Goal: Information Seeking & Learning: Check status

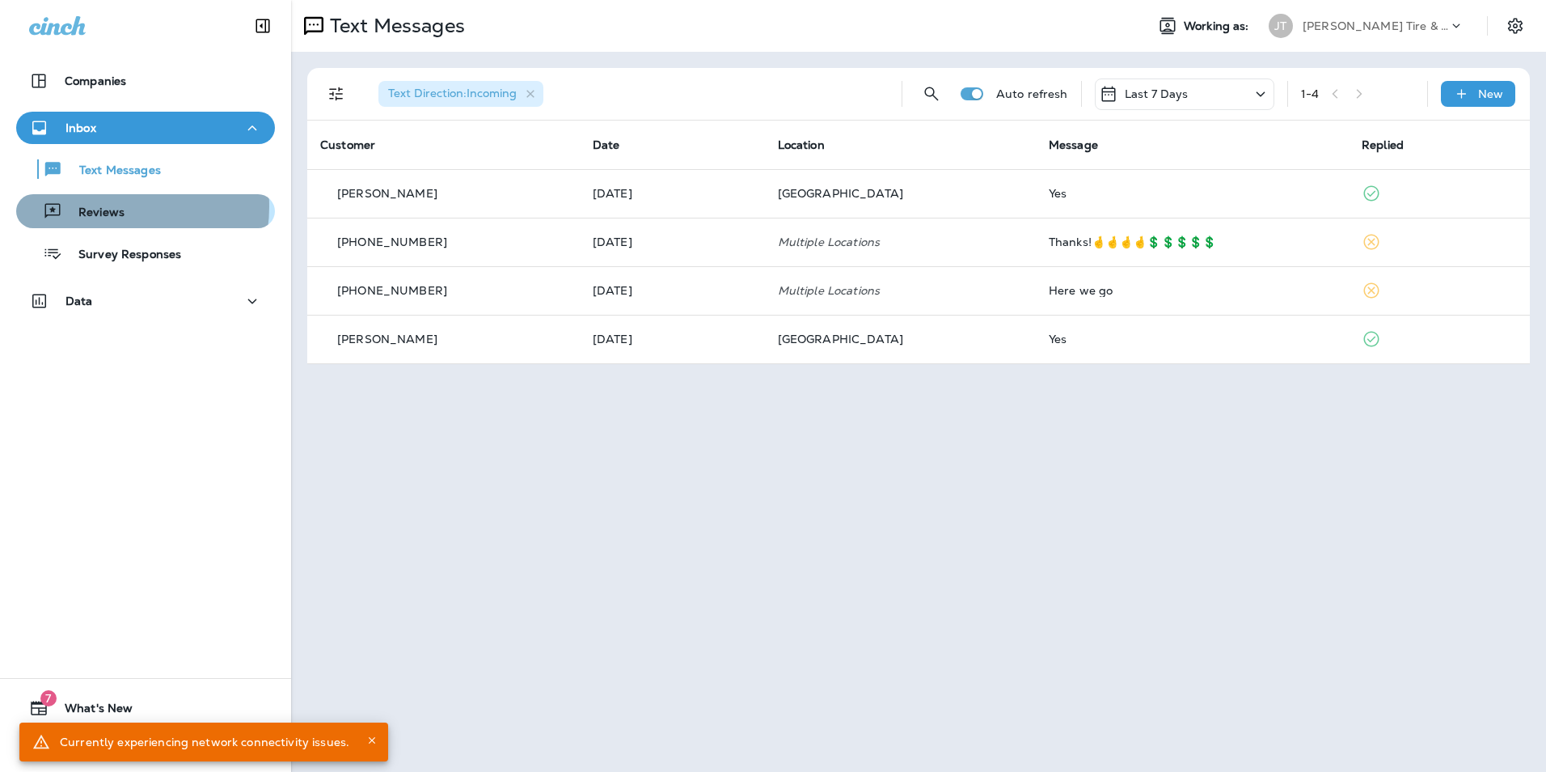
click at [110, 206] on p "Reviews" at bounding box center [93, 212] width 62 height 15
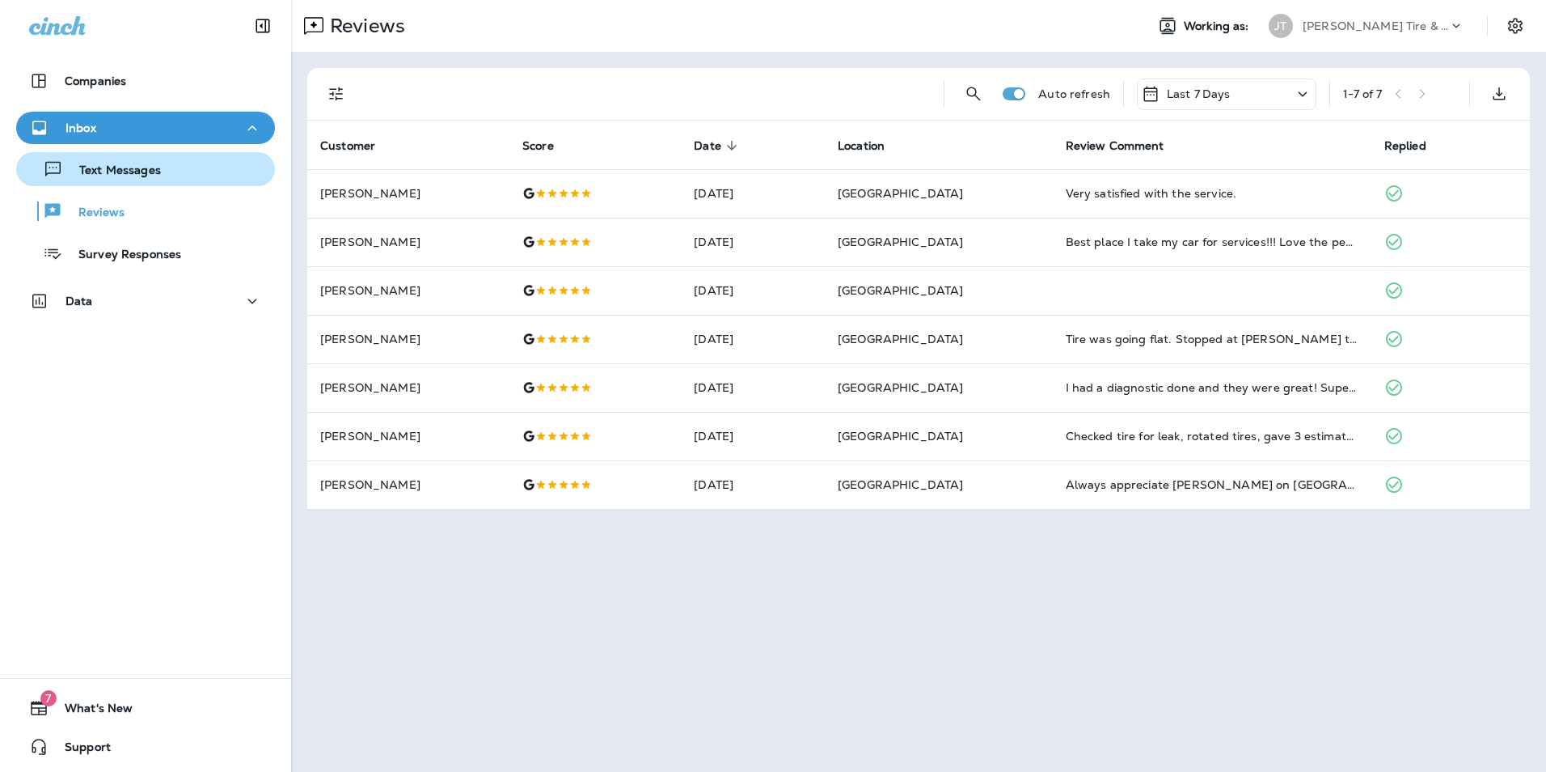
click at [126, 168] on p "Text Messages" at bounding box center [112, 170] width 98 height 15
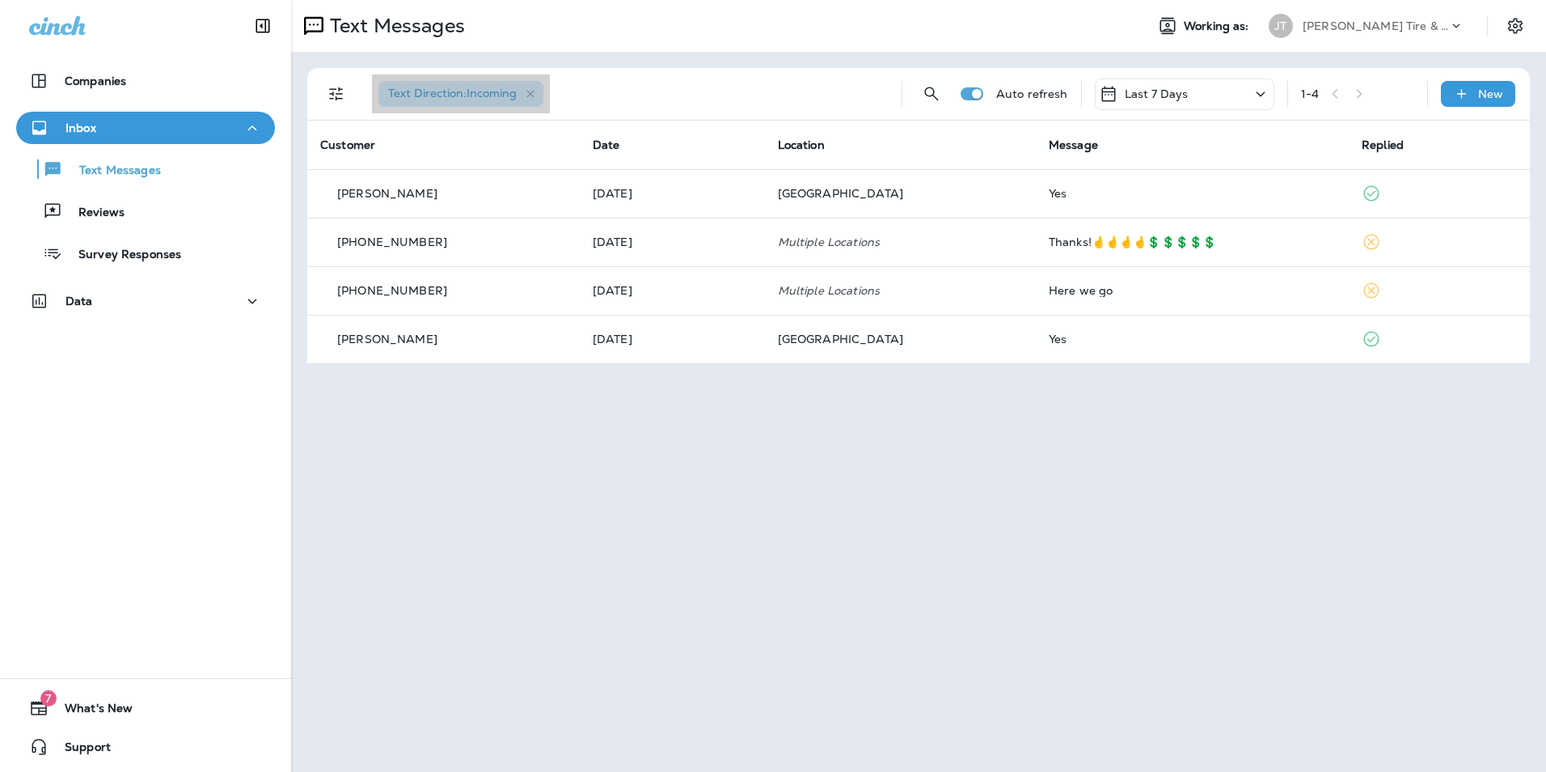
click at [500, 93] on span "Text Direction : Incoming" at bounding box center [452, 93] width 129 height 15
click at [538, 91] on icon "button" at bounding box center [531, 94] width 14 height 14
click at [345, 92] on icon "Filters" at bounding box center [336, 93] width 19 height 19
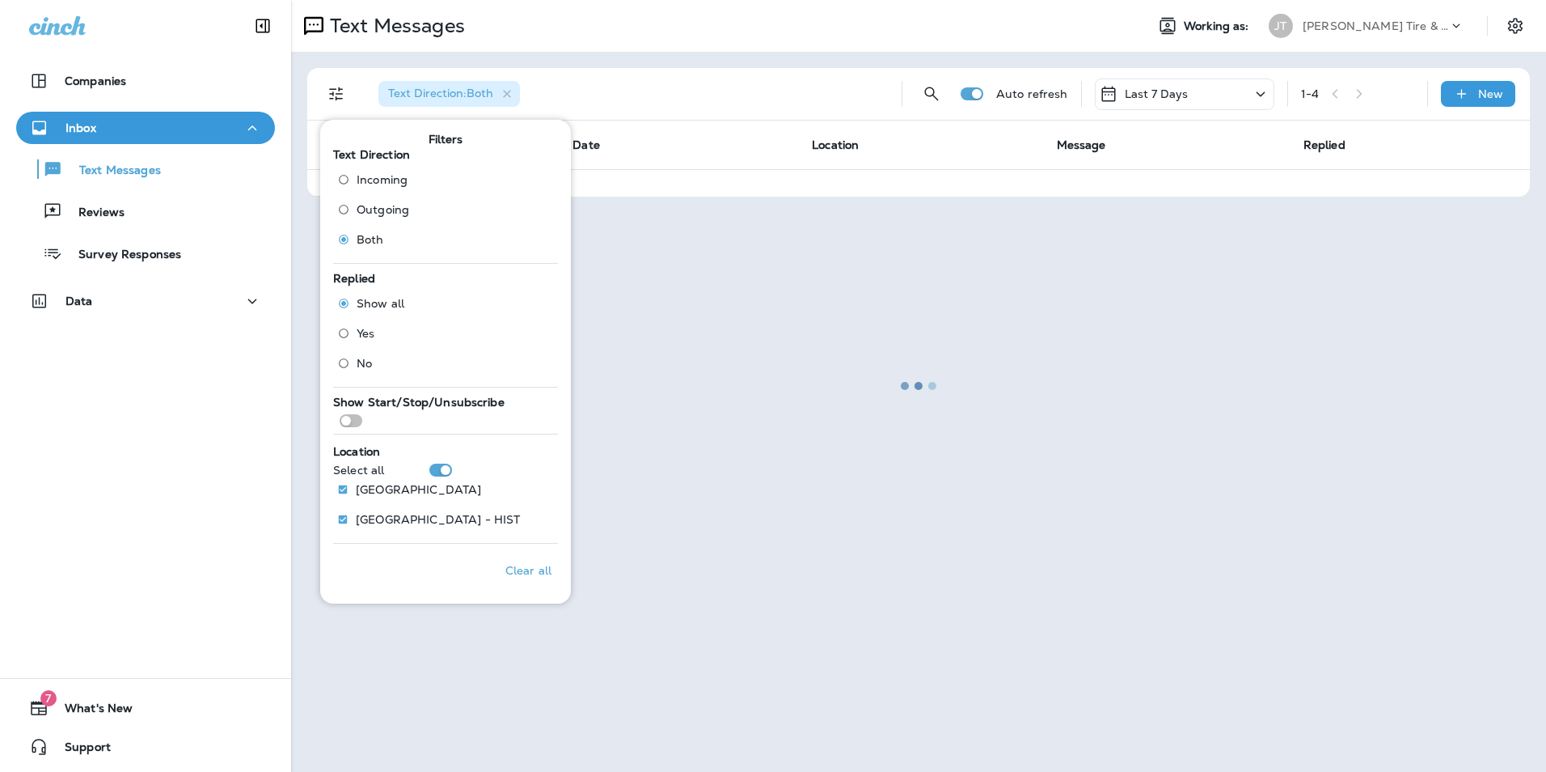
click at [688, 93] on div at bounding box center [919, 386] width 1252 height 768
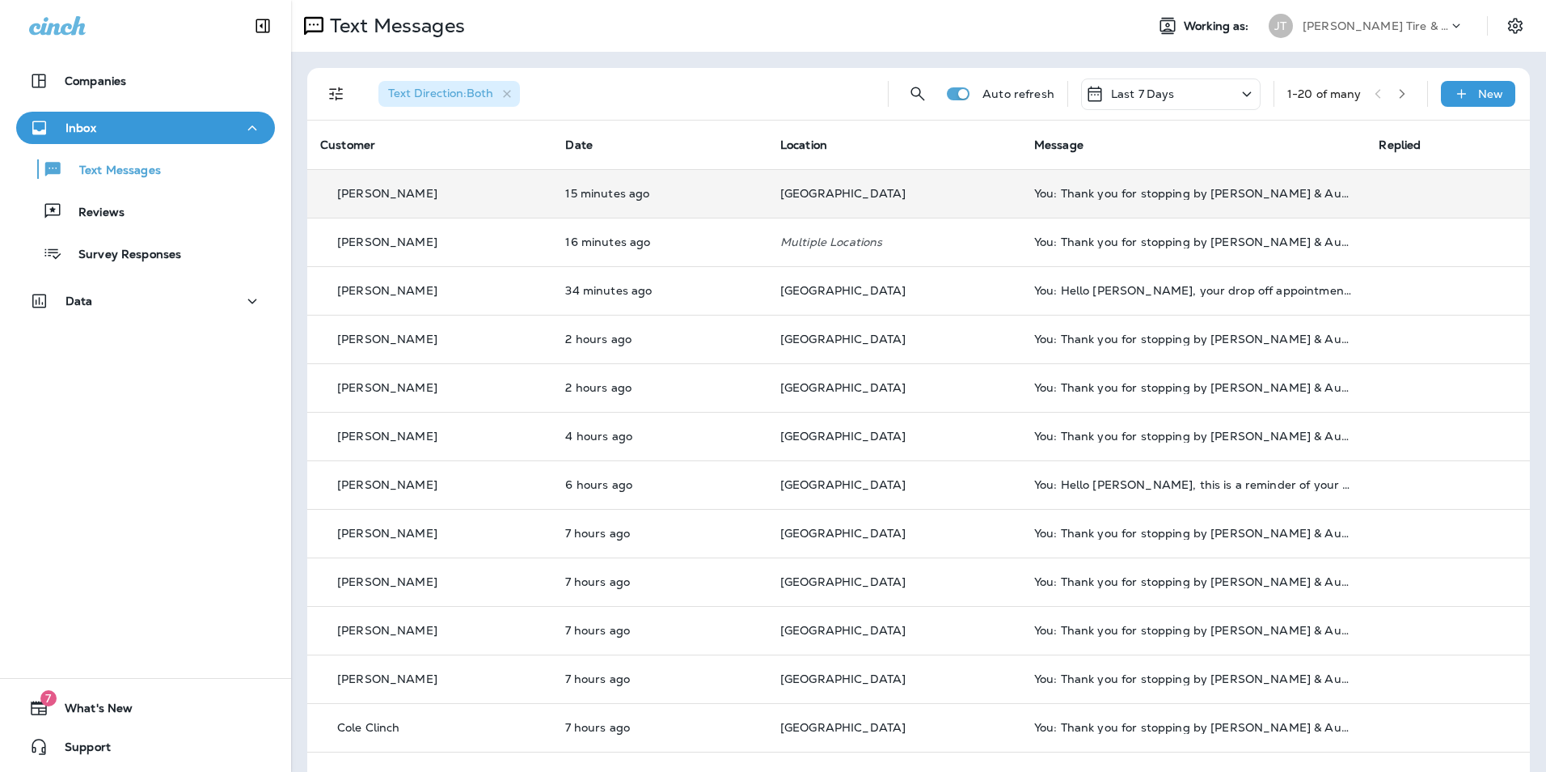
click at [445, 204] on td "Bryan Geras" at bounding box center [429, 193] width 245 height 49
click at [445, 204] on div at bounding box center [854, 386] width 1546 height 772
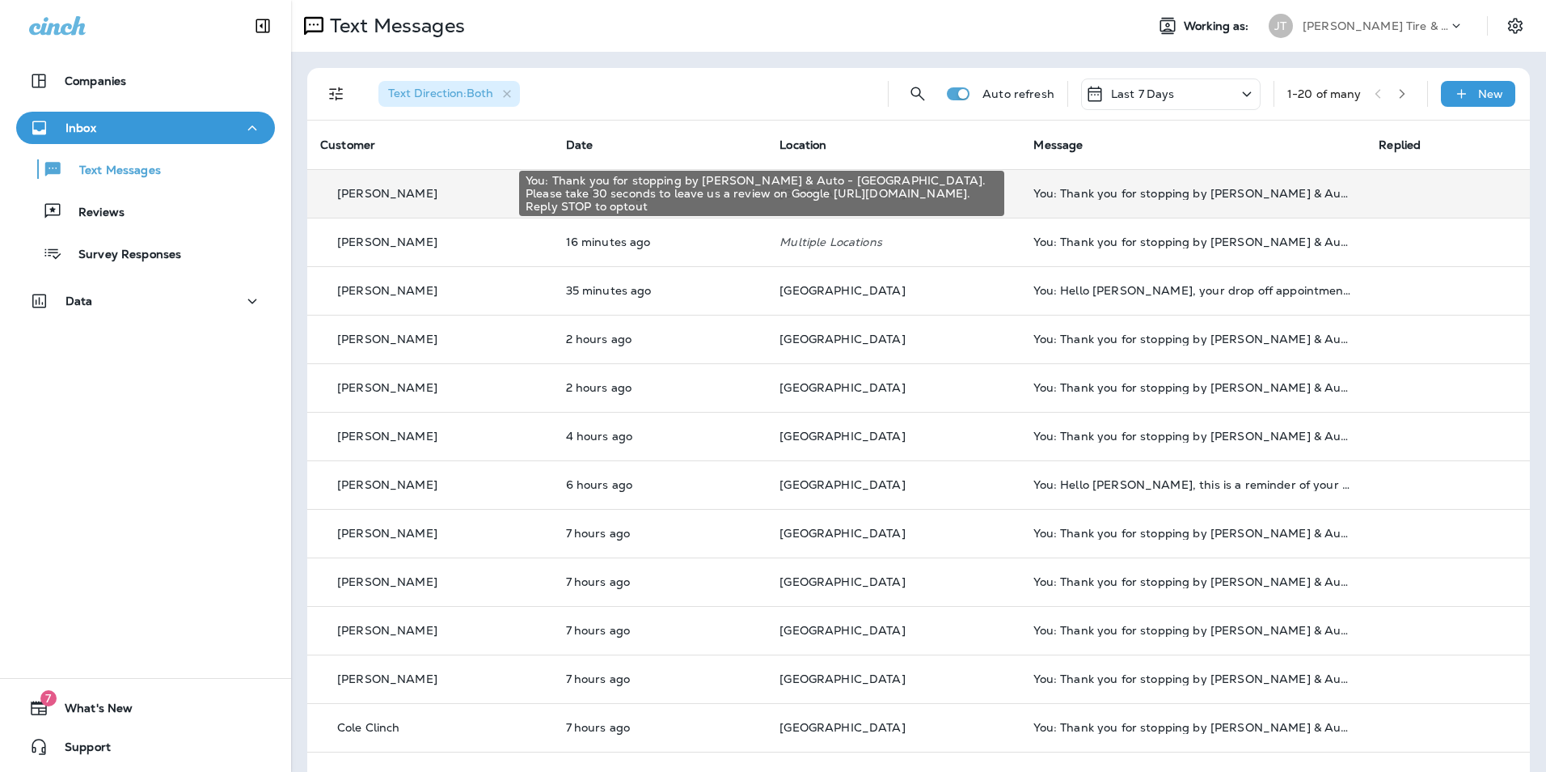
click at [1041, 187] on div "You: Thank you for stopping by Jensen Tire & Auto - North 120th Street. Please …" at bounding box center [1193, 193] width 319 height 13
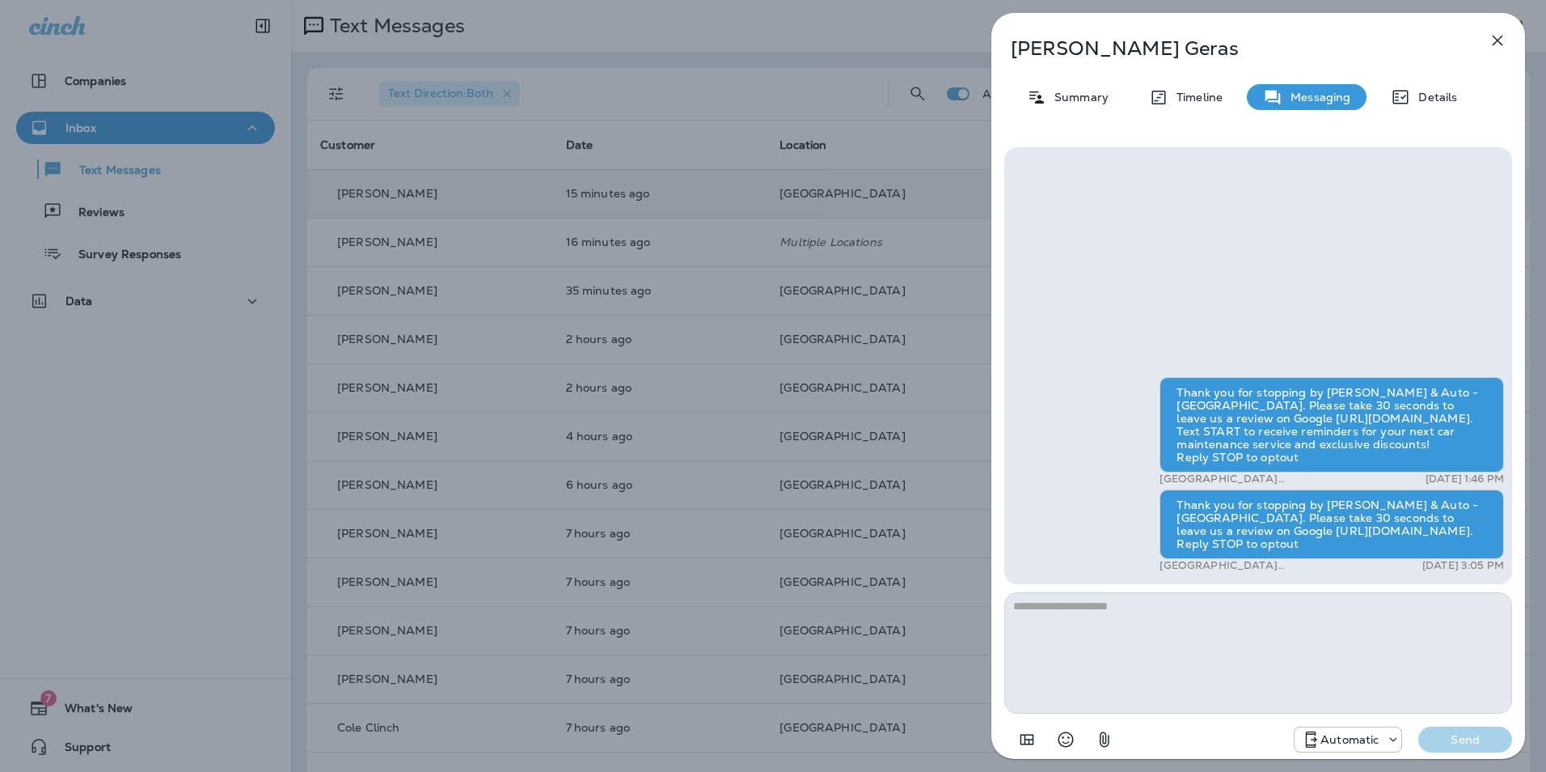
click at [1495, 37] on icon "button" at bounding box center [1498, 41] width 11 height 11
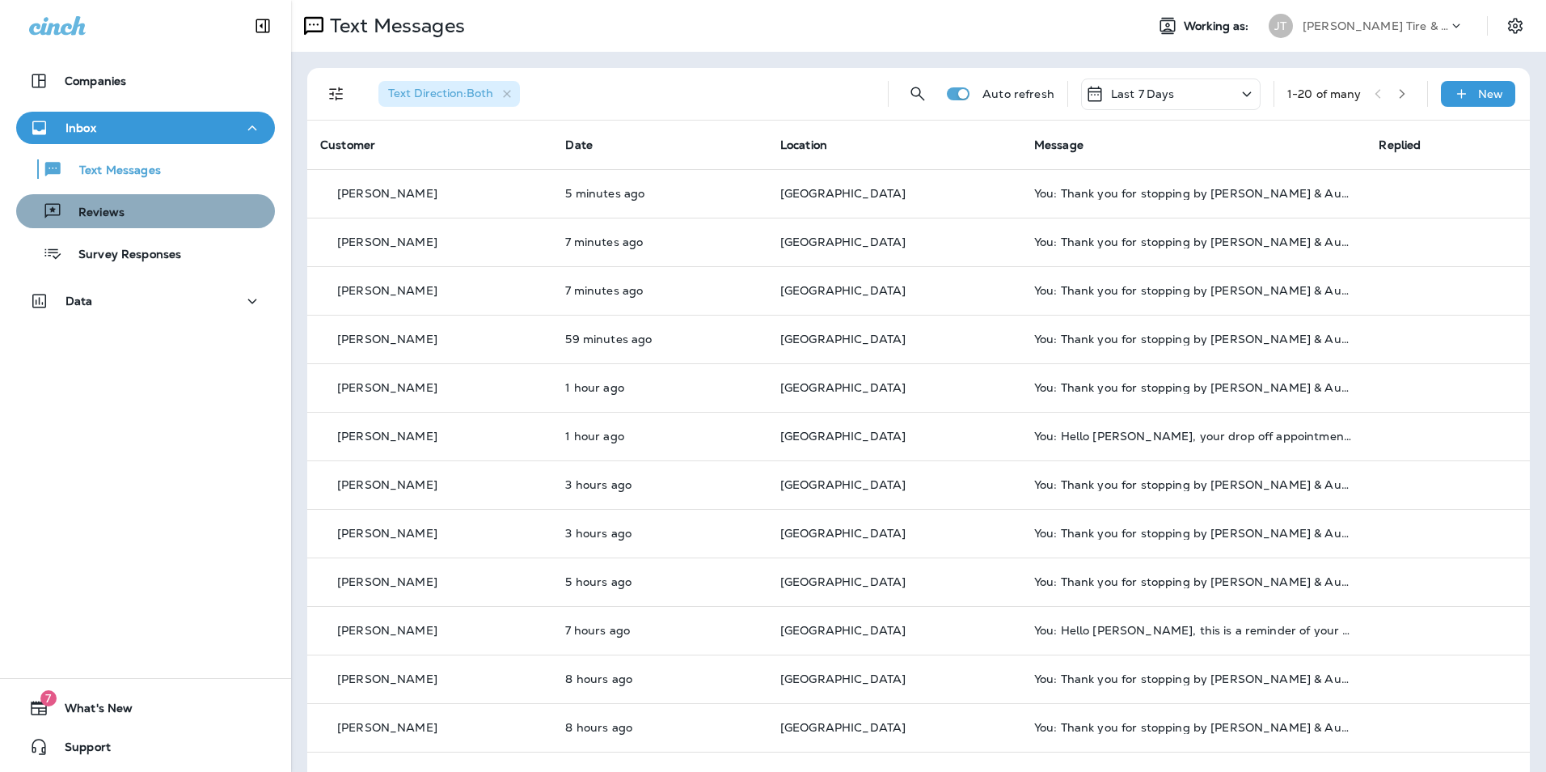
click at [194, 202] on div "Reviews" at bounding box center [146, 211] width 246 height 24
